Goal: Go to known website: Access a specific website the user already knows

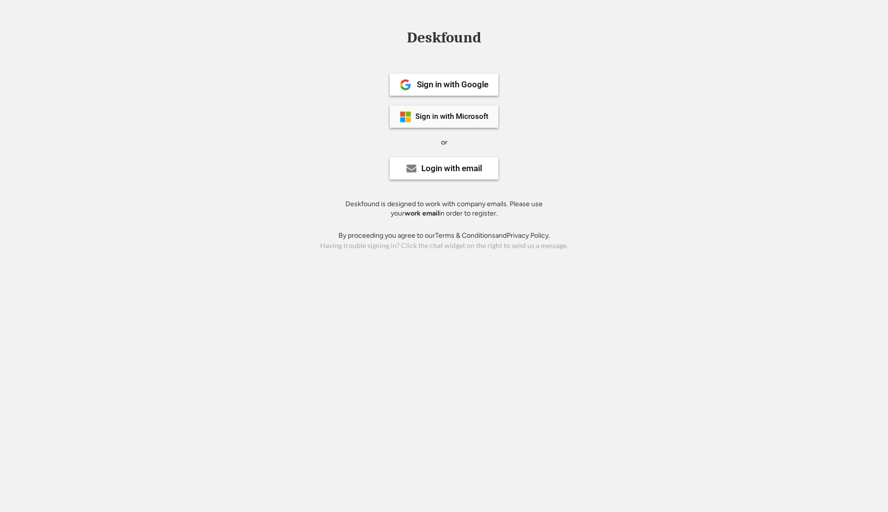
click at [443, 117] on div "Sign in with Microsoft" at bounding box center [451, 116] width 73 height 7
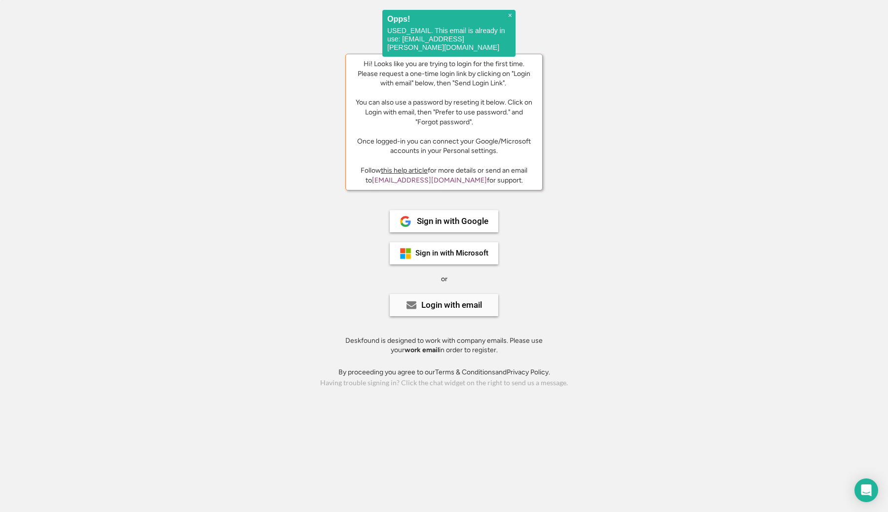
click at [443, 321] on div "Sign in with Google Sign in with Microsoft or Login with email Deskfound is des…" at bounding box center [444, 278] width 222 height 177
click at [444, 301] on div "Login with email" at bounding box center [451, 305] width 61 height 8
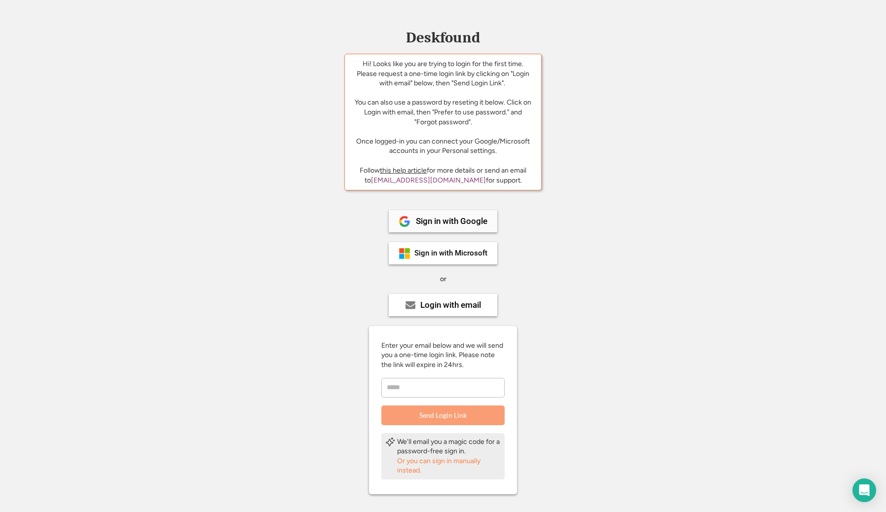
click at [440, 223] on div "Sign in with Google" at bounding box center [452, 221] width 72 height 8
